Goal: Information Seeking & Learning: Learn about a topic

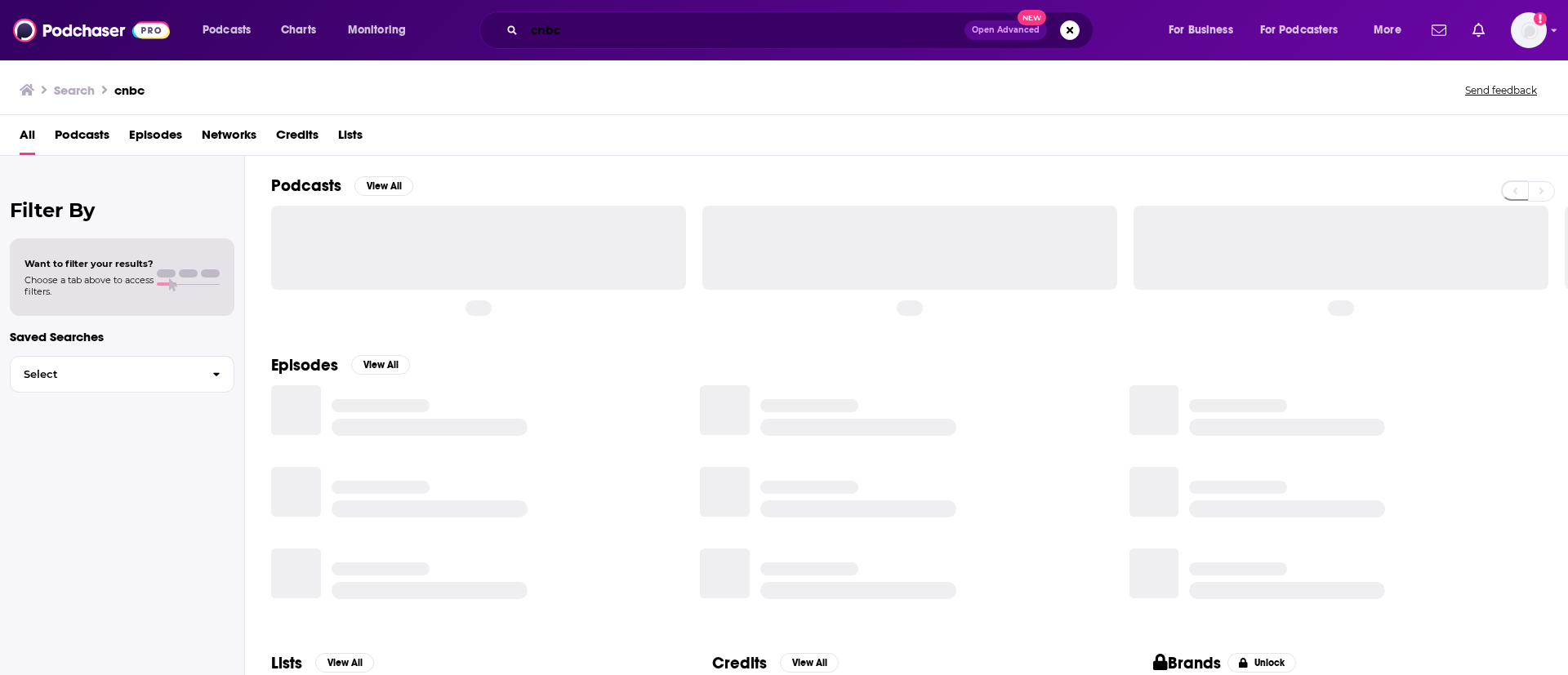
click at [620, 30] on input "cnbc" at bounding box center [744, 30] width 440 height 26
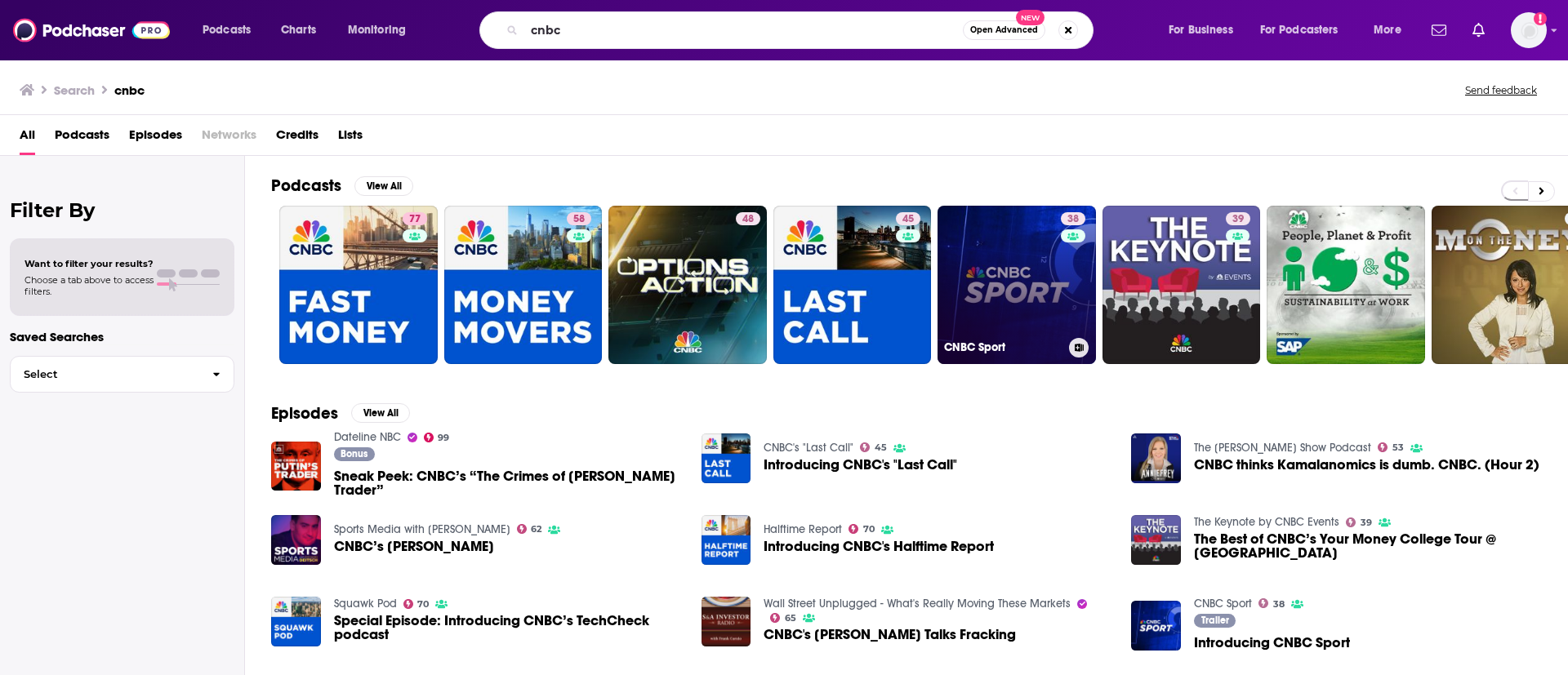
click at [999, 253] on link "38 CNBC Sport" at bounding box center [1017, 285] width 159 height 159
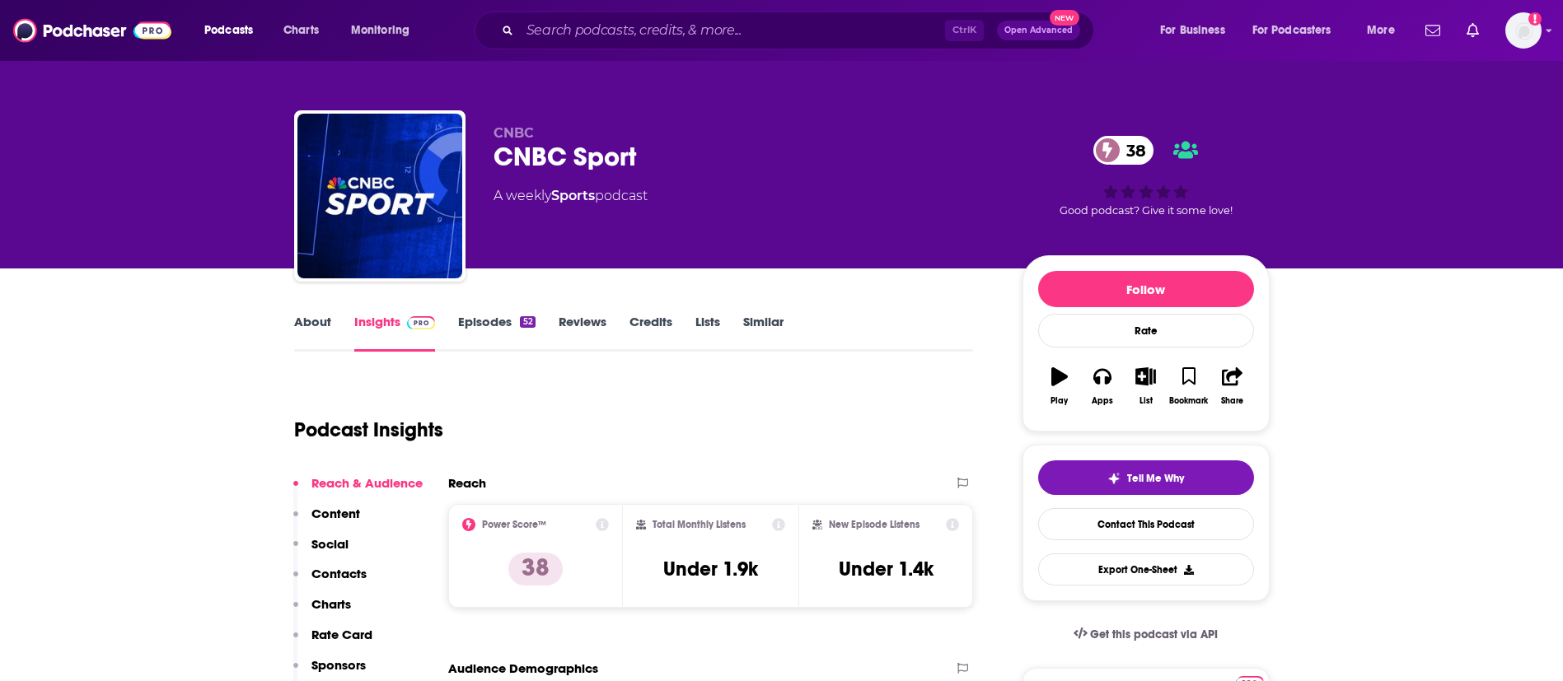
click at [297, 326] on link "About" at bounding box center [312, 333] width 37 height 38
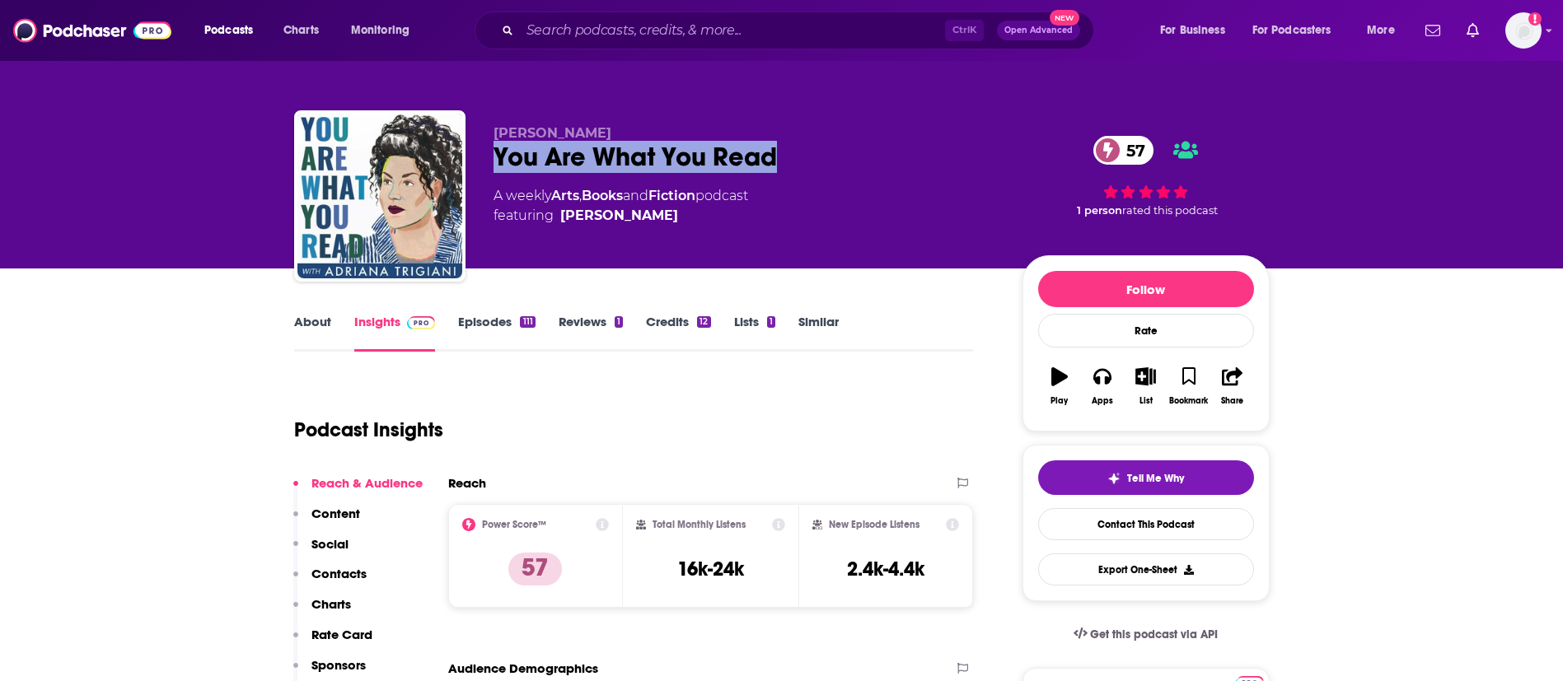
drag, startPoint x: 784, startPoint y: 148, endPoint x: 471, endPoint y: 153, distance: 313.2
click at [471, 153] on div "Lou Pellegrino You Are What You Read 57 A weekly Arts , Books and Fiction podca…" at bounding box center [782, 199] width 976 height 178
copy h2 "You Are What You Read"
click at [311, 314] on link "About" at bounding box center [312, 333] width 37 height 38
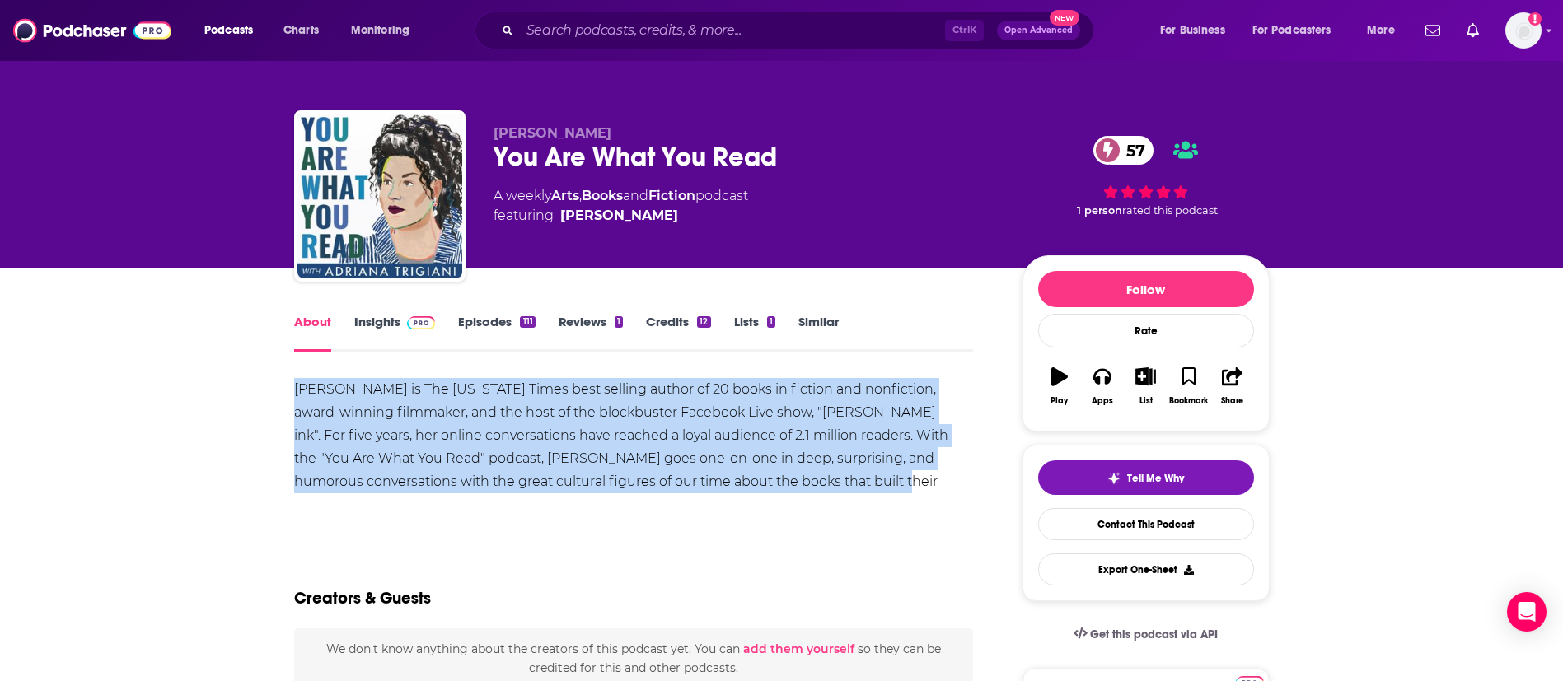
drag, startPoint x: 461, startPoint y: 391, endPoint x: 817, endPoint y: 479, distance: 367.3
click at [817, 479] on div "[PERSON_NAME] is The [US_STATE] Times best selling author of 20 books in fictio…" at bounding box center [634, 447] width 680 height 138
copy div "[PERSON_NAME] is The [US_STATE] Times best selling author of 20 books in fictio…"
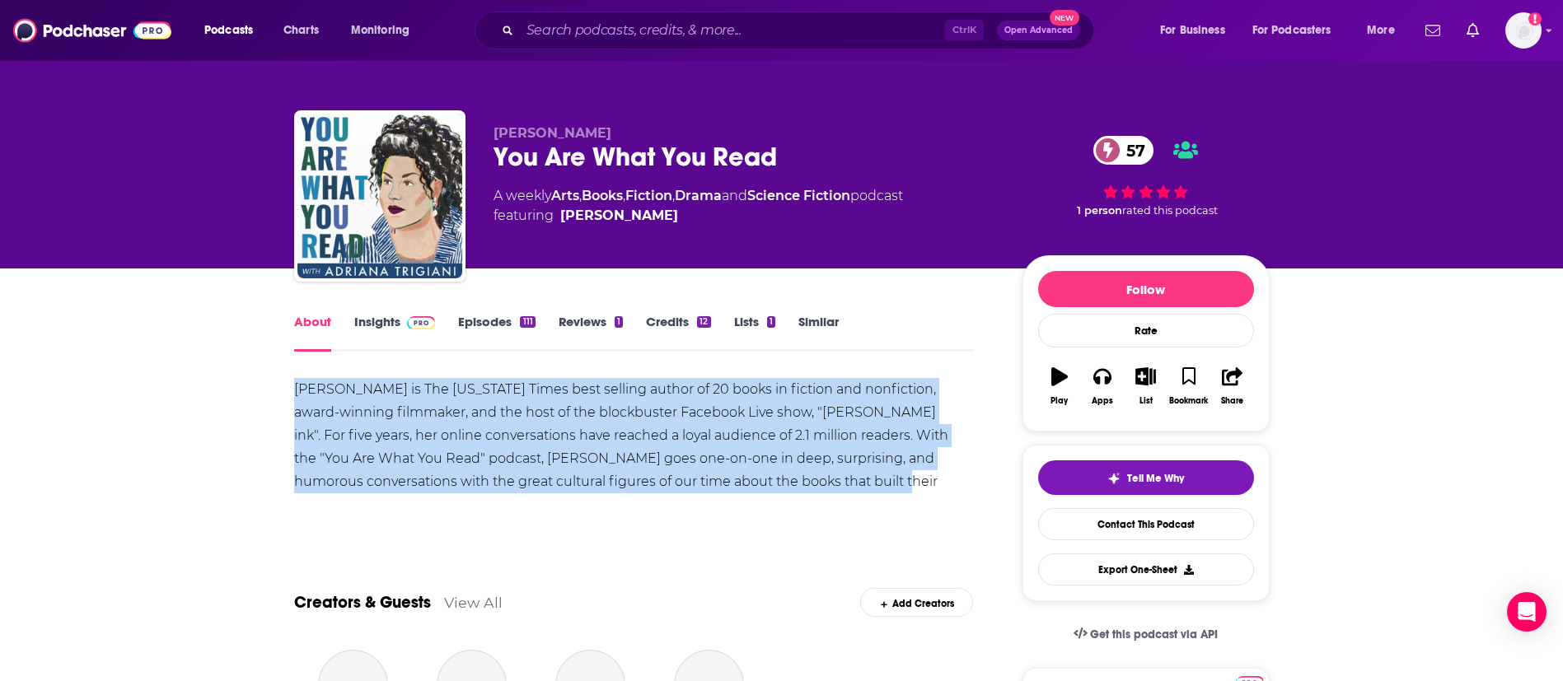
click at [495, 322] on link "Episodes 111" at bounding box center [496, 333] width 77 height 38
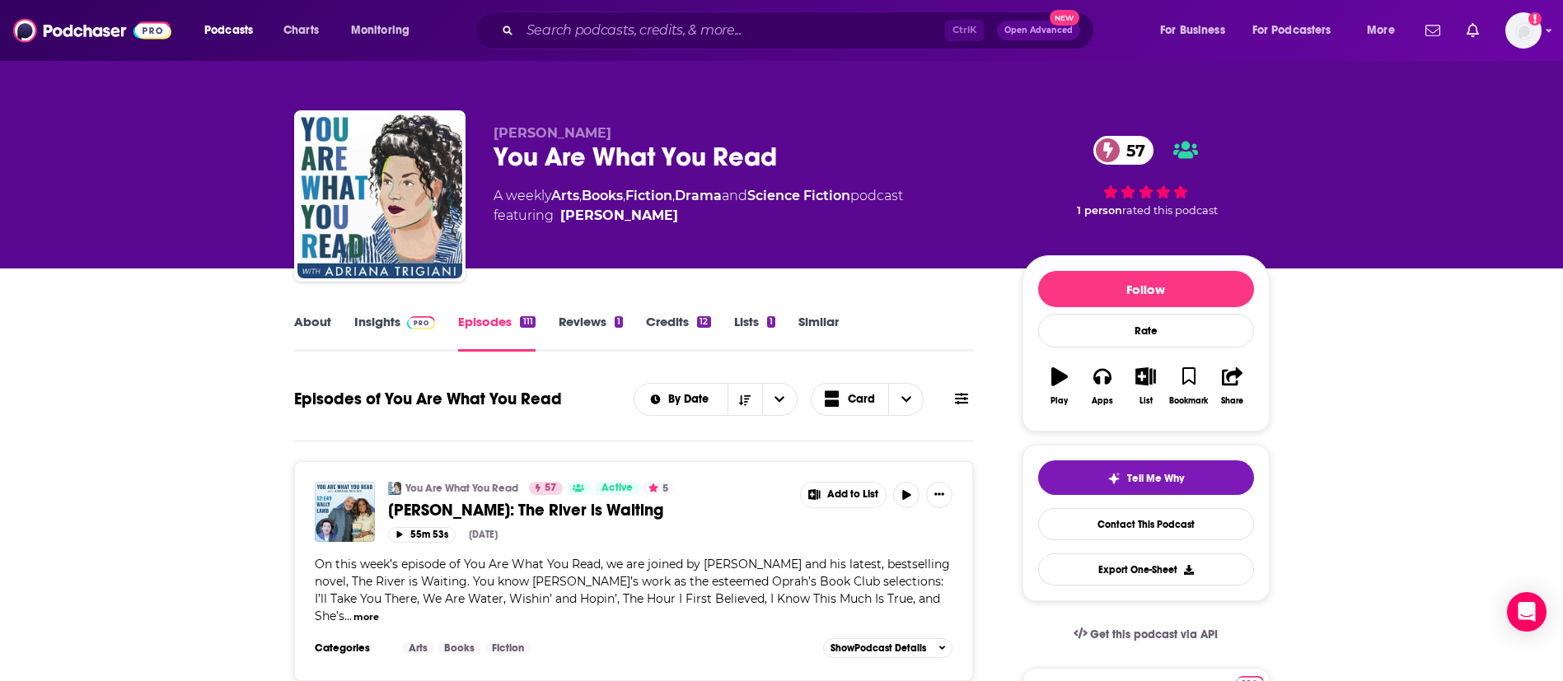
click at [970, 397] on button at bounding box center [961, 399] width 23 height 17
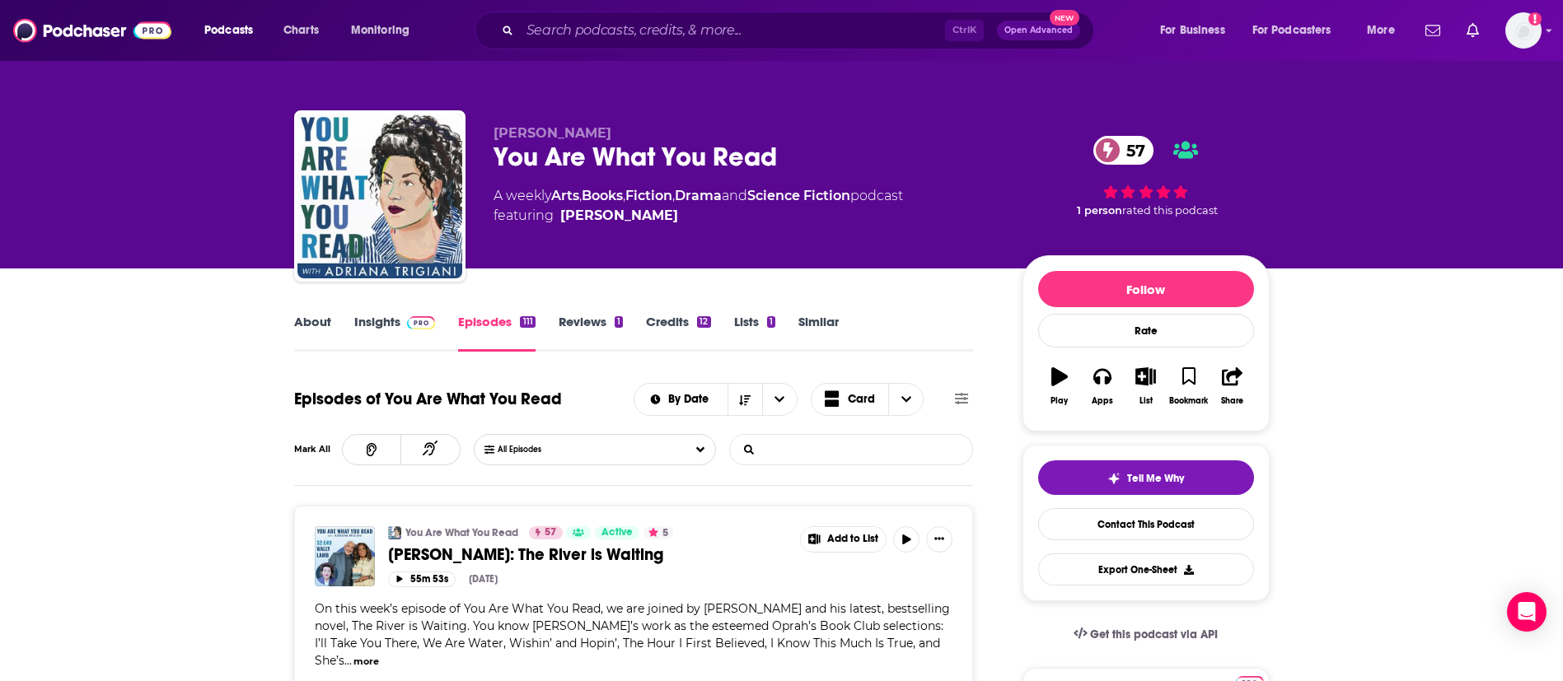
click at [795, 448] on input "List Search Input" at bounding box center [816, 450] width 172 height 30
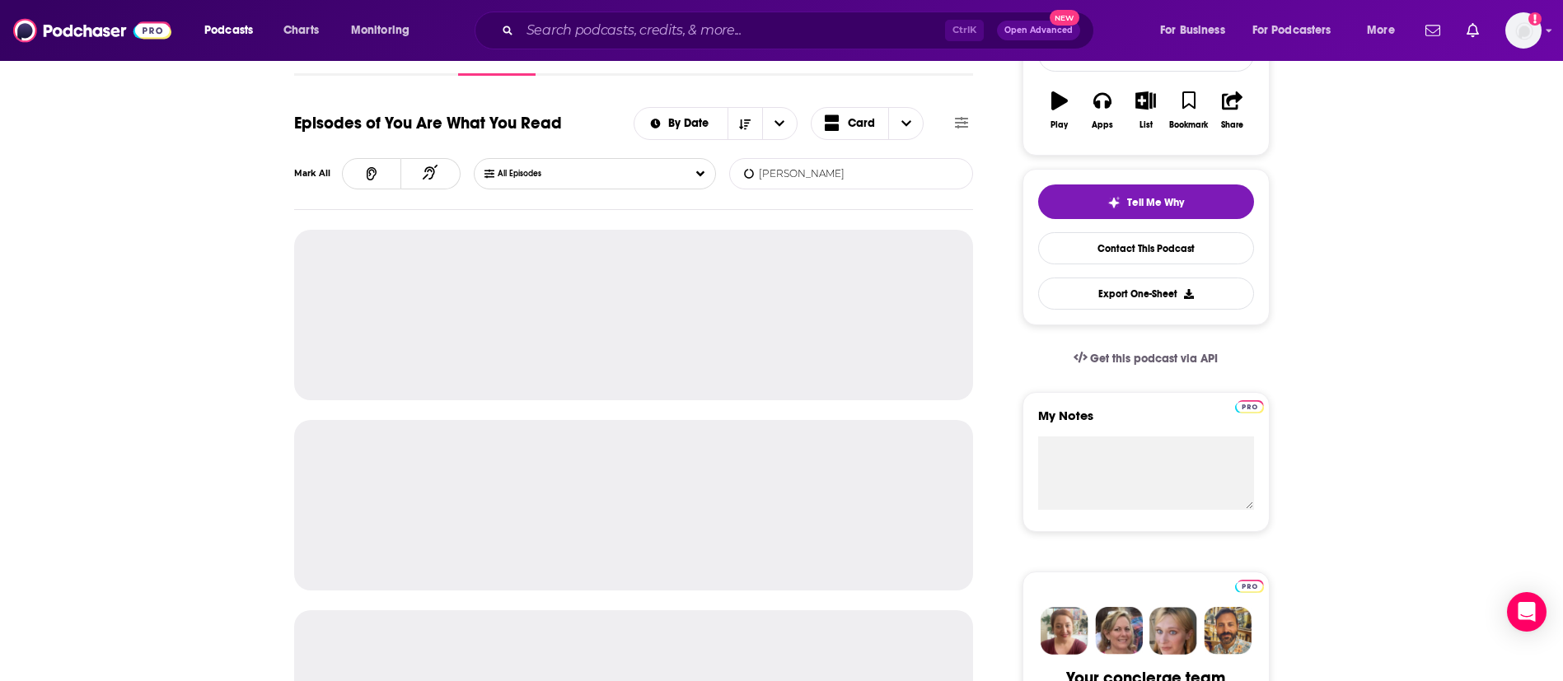
scroll to position [371, 0]
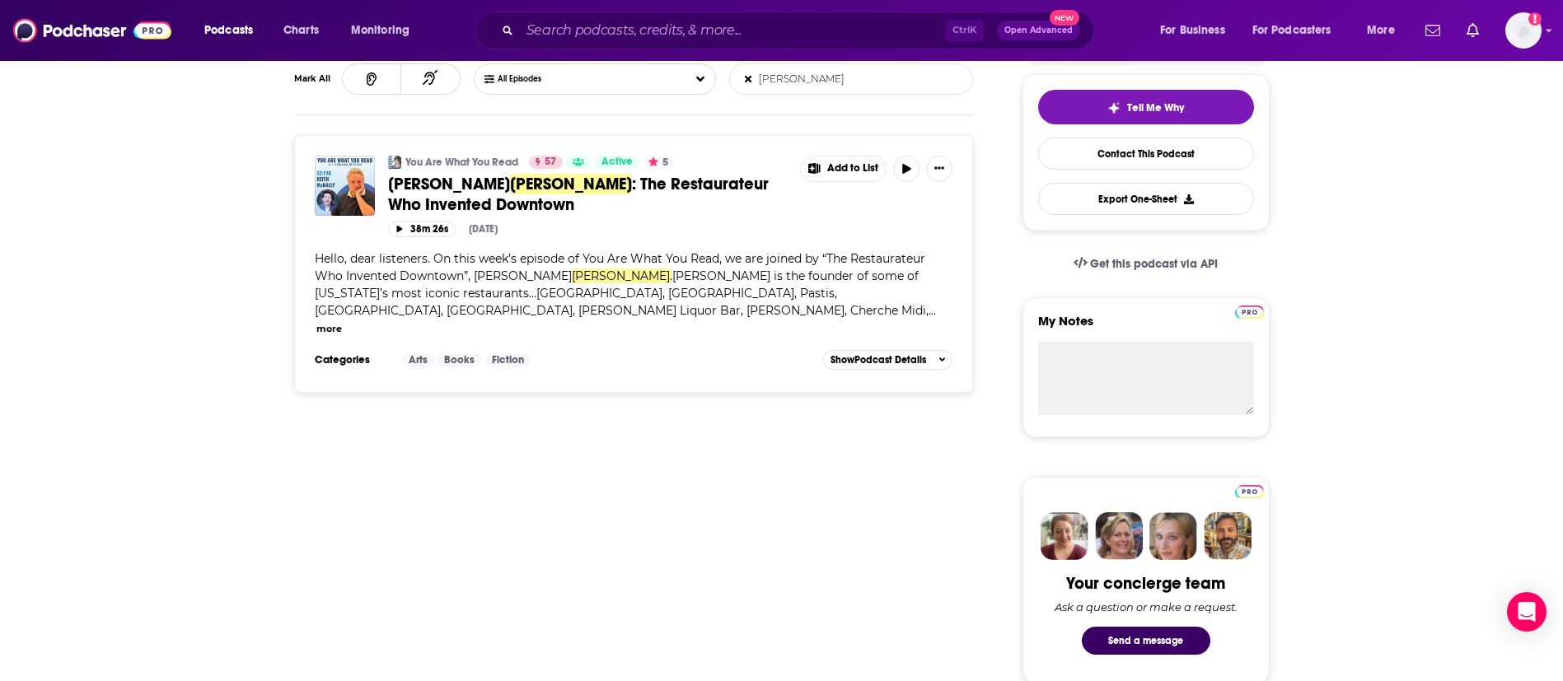
click at [779, 78] on input "mcnally" at bounding box center [816, 79] width 172 height 30
paste input "Graydon Carter"
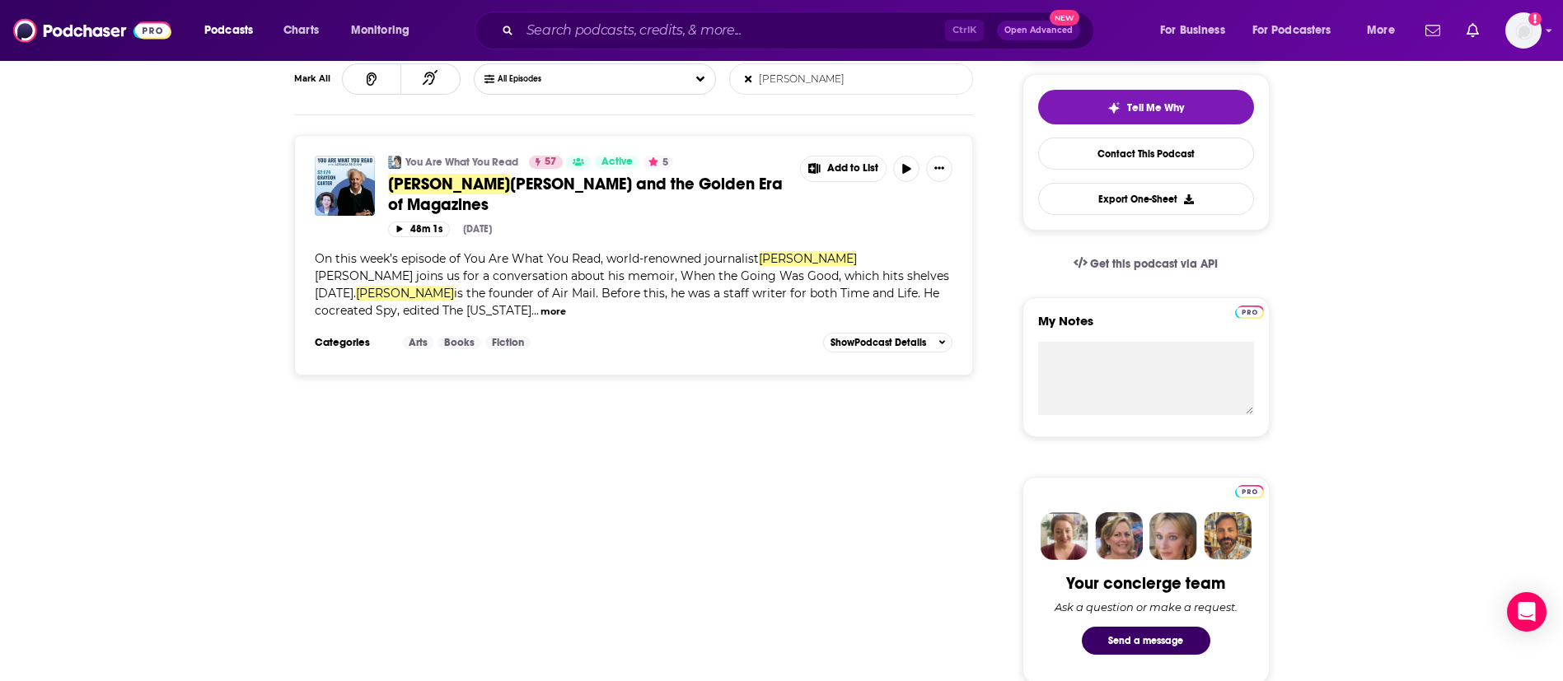
type input "Graydon"
click at [598, 191] on span "Carter and the Golden Era of Magazines" at bounding box center [585, 194] width 395 height 41
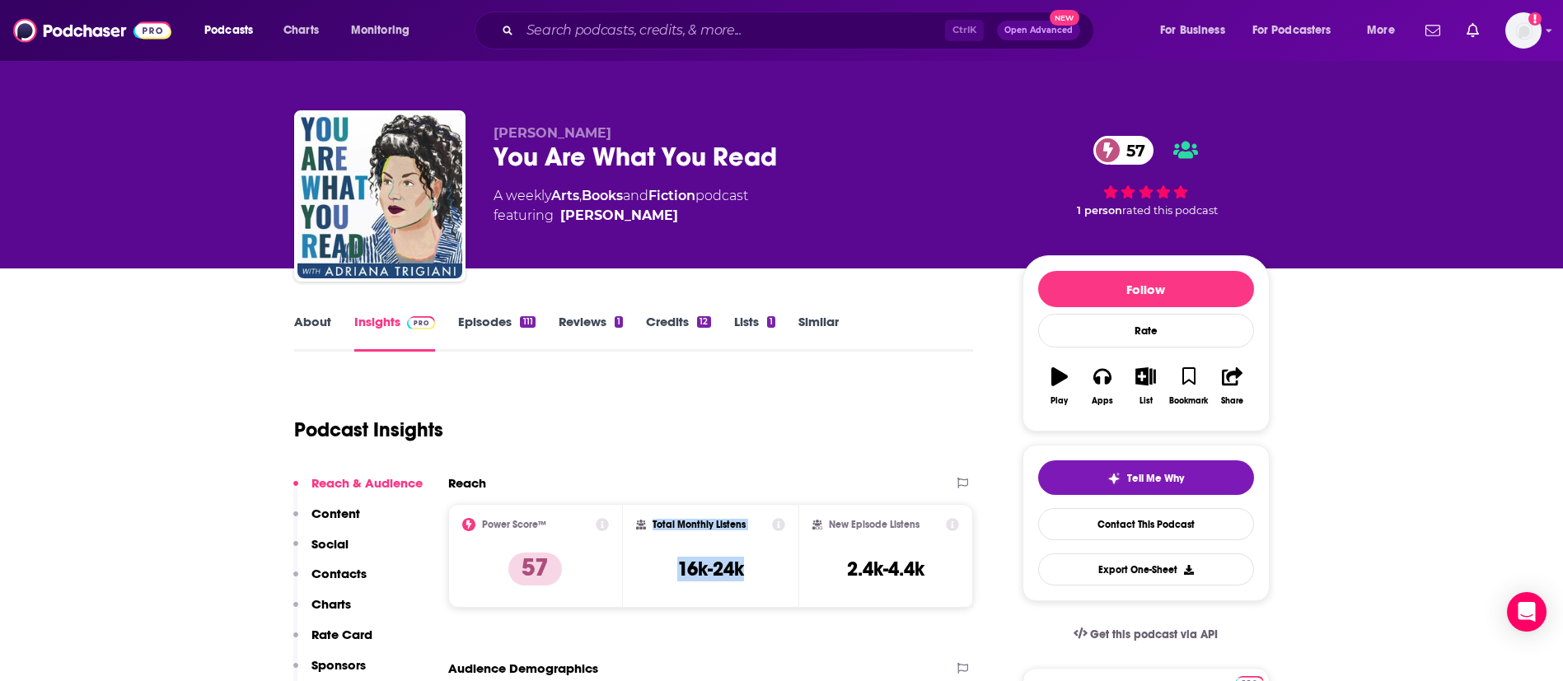
drag, startPoint x: 761, startPoint y: 568, endPoint x: 645, endPoint y: 523, distance: 123.6
click at [645, 523] on div "Total Monthly Listens 16k-24k" at bounding box center [710, 556] width 149 height 76
copy div "Total Monthly Listens 16k-24k"
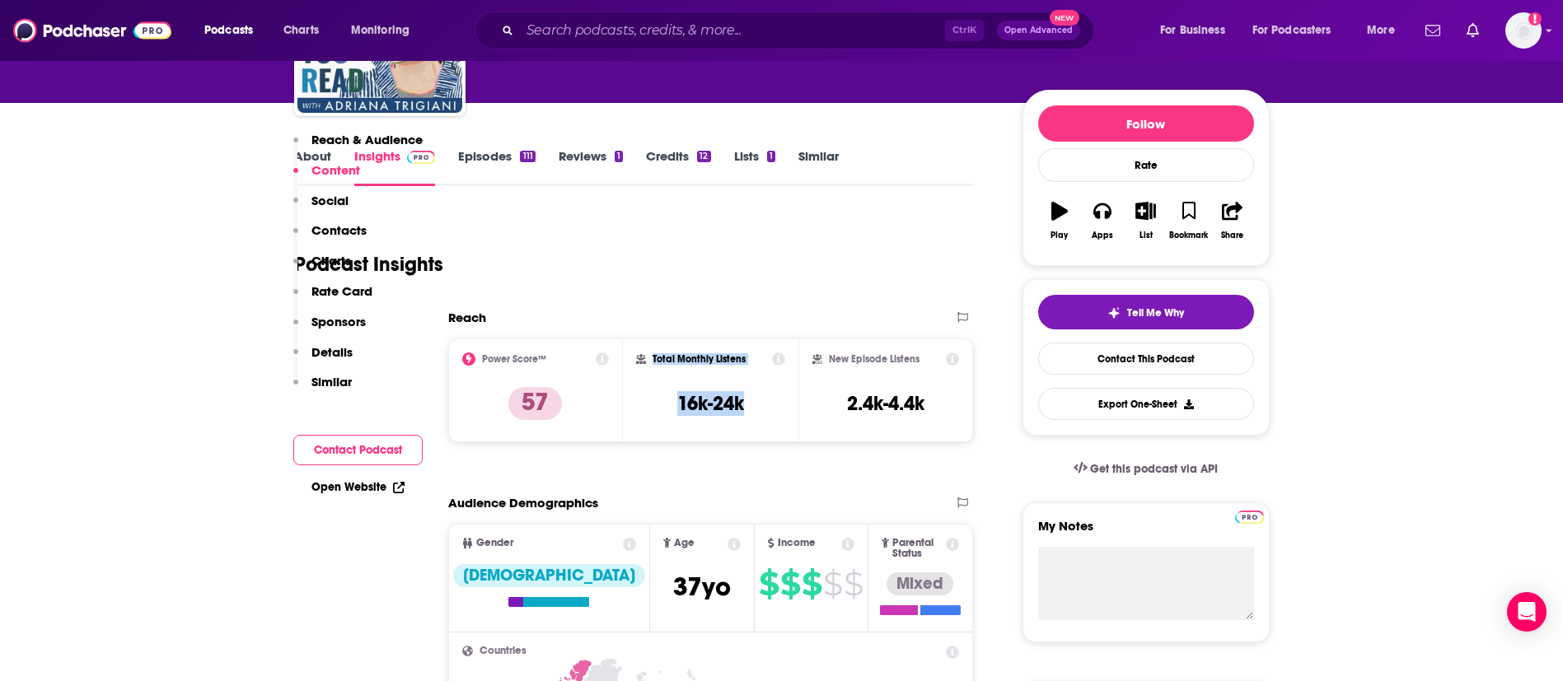
scroll to position [124, 0]
